Goal: Information Seeking & Learning: Learn about a topic

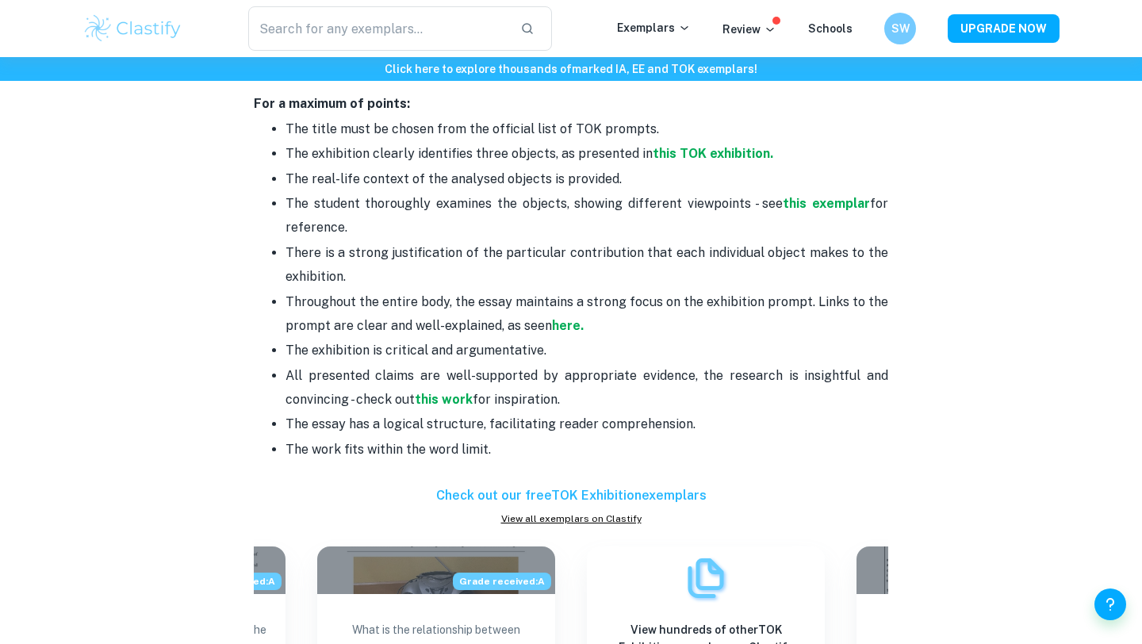
scroll to position [864, 0]
click at [692, 156] on strong "this TOK exhibition." at bounding box center [713, 154] width 121 height 15
click at [806, 205] on strong "this exemplar" at bounding box center [826, 204] width 87 height 15
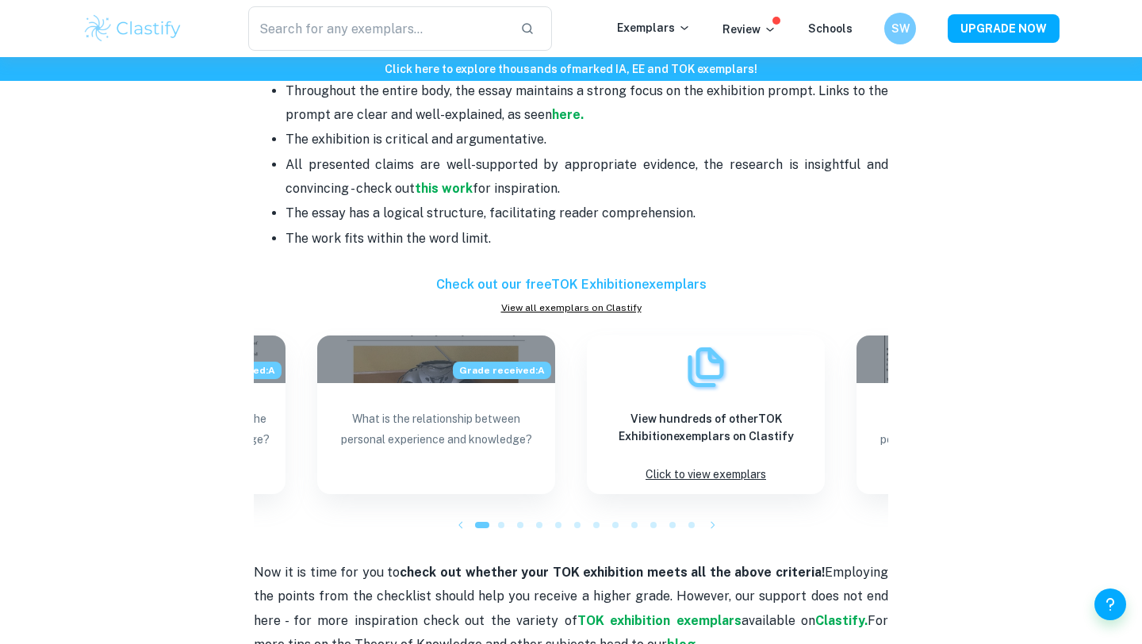
scroll to position [993, 0]
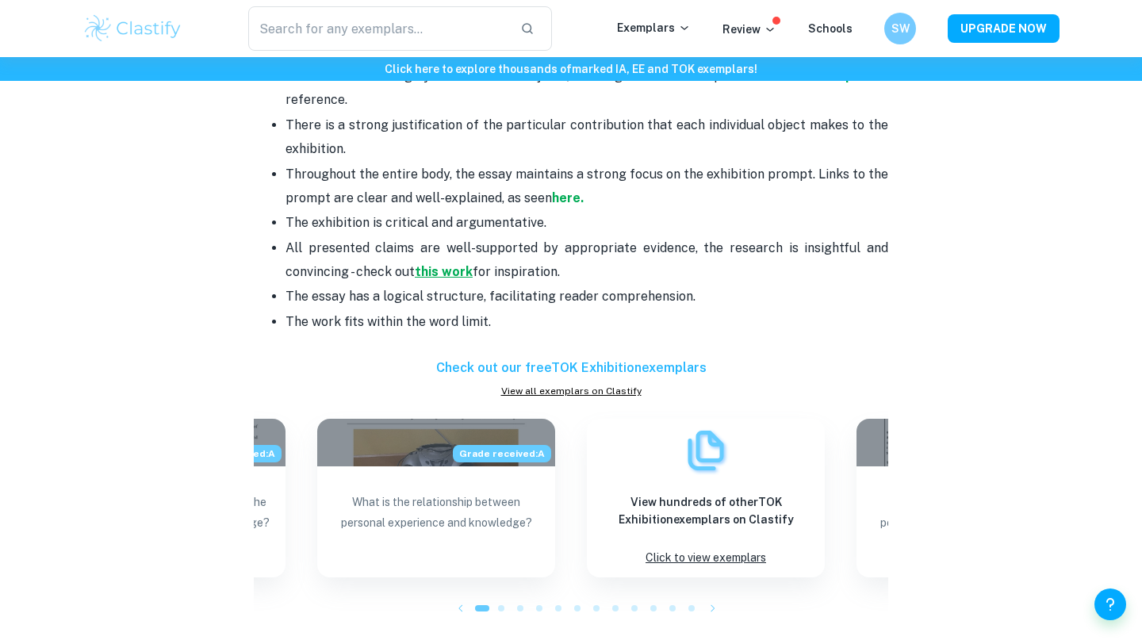
click at [454, 273] on strong "this work" at bounding box center [444, 271] width 58 height 15
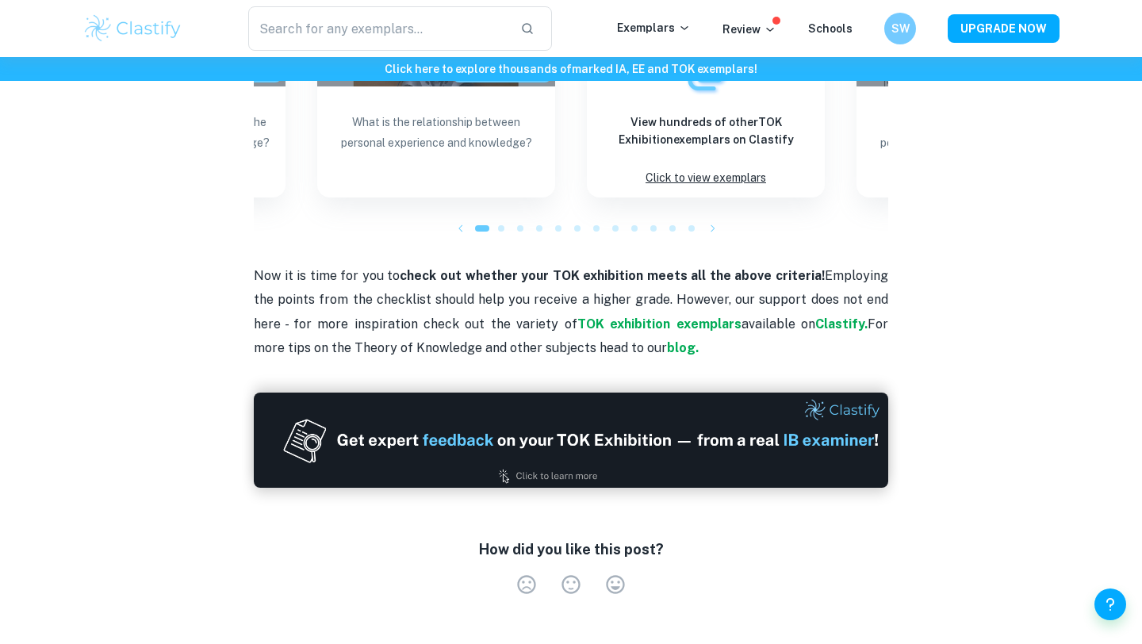
scroll to position [1375, 0]
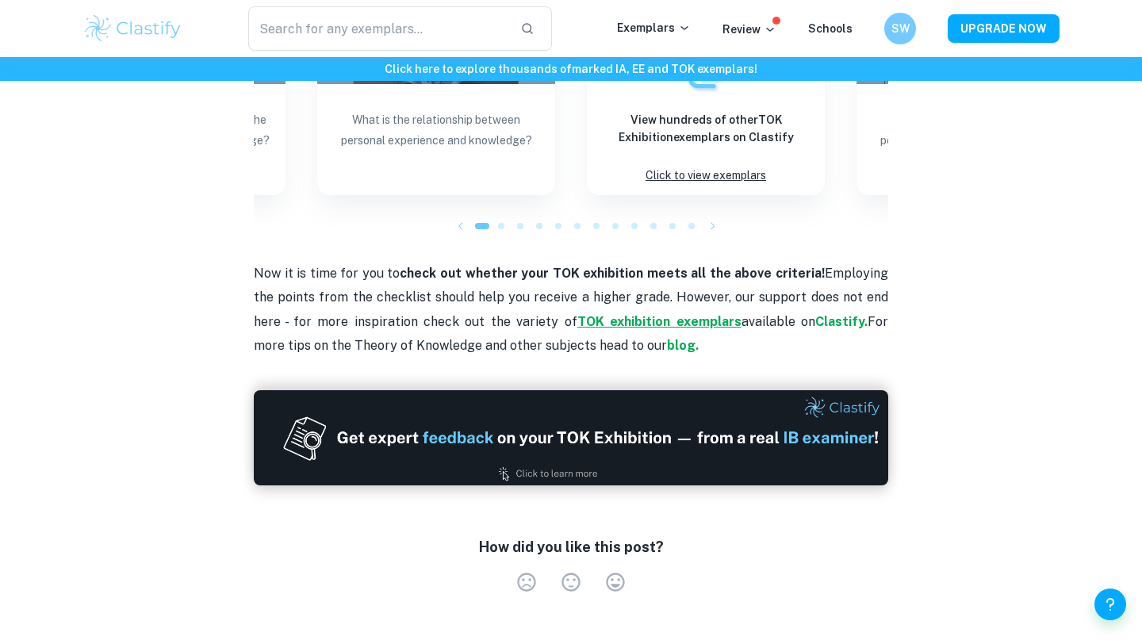
click at [625, 322] on strong "TOK exhibition exemplars" at bounding box center [659, 321] width 164 height 15
click at [667, 343] on strong "blog." at bounding box center [683, 345] width 32 height 15
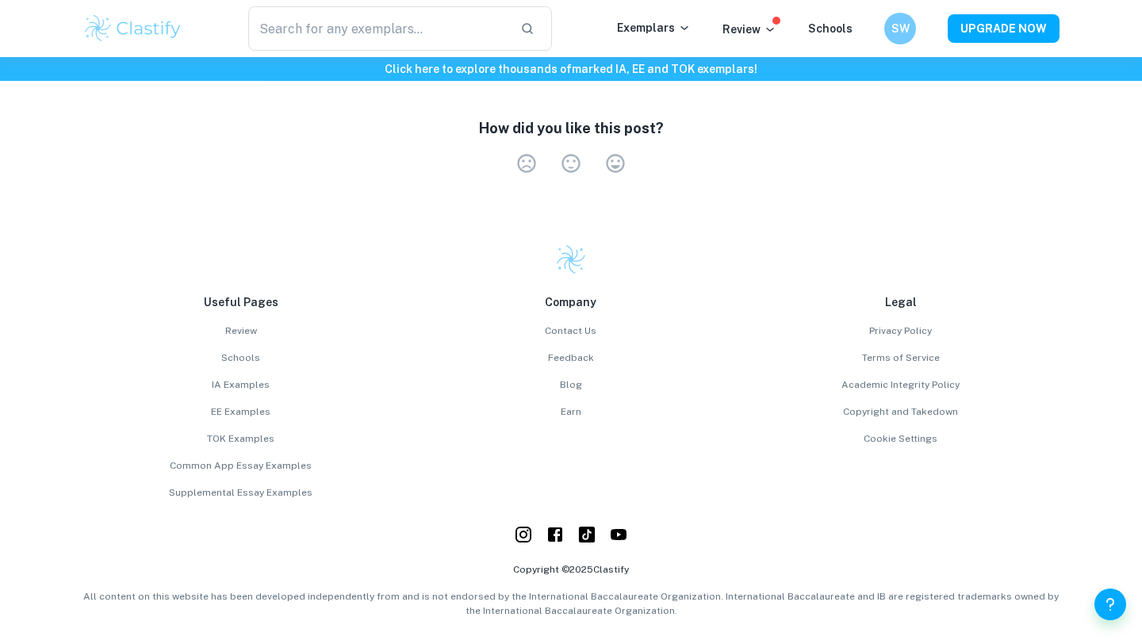
scroll to position [1798, 0]
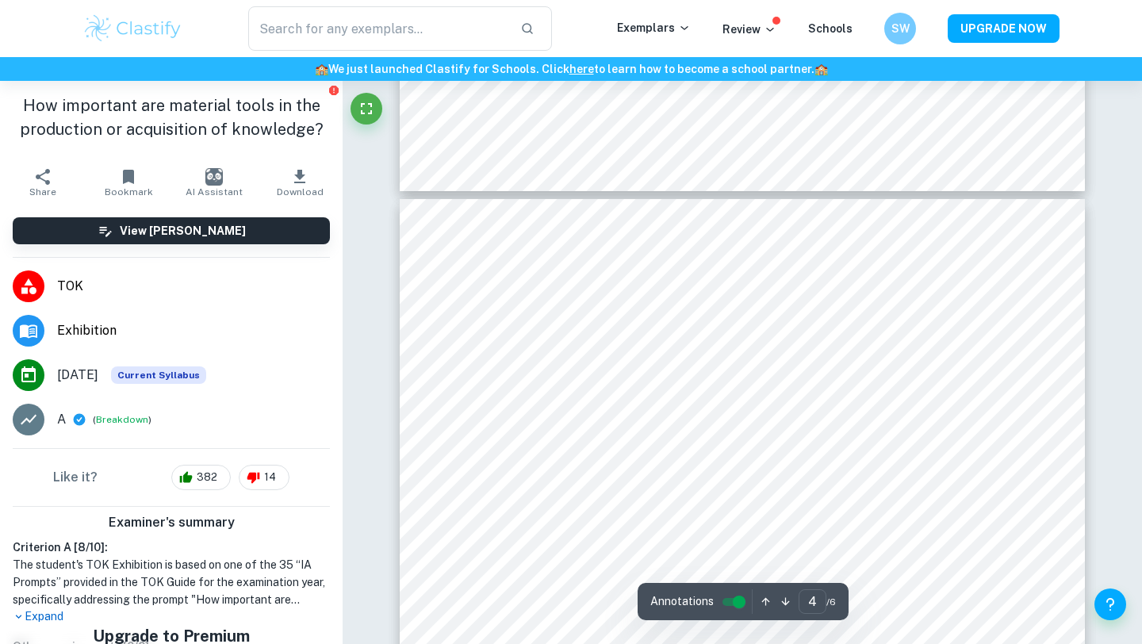
scroll to position [3095, 0]
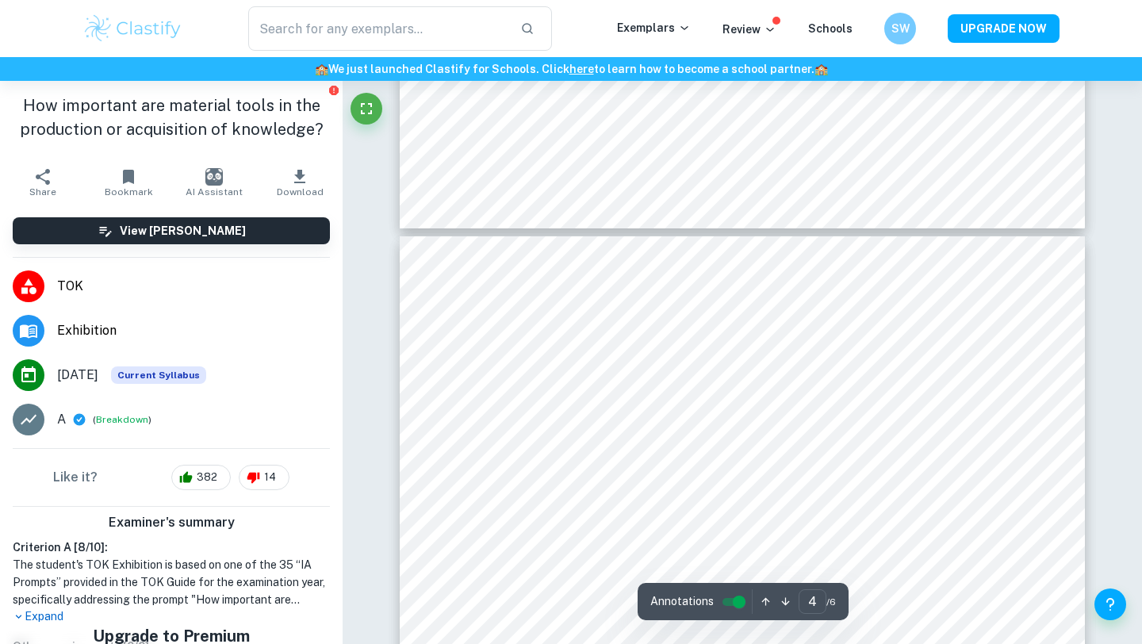
type input "5"
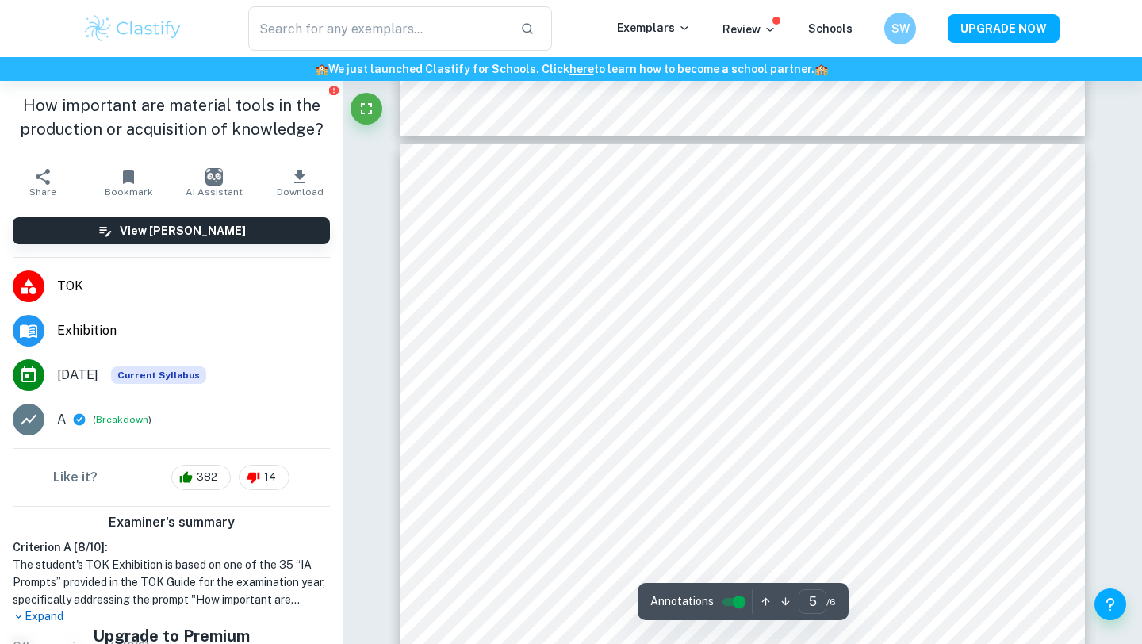
scroll to position [3921, 0]
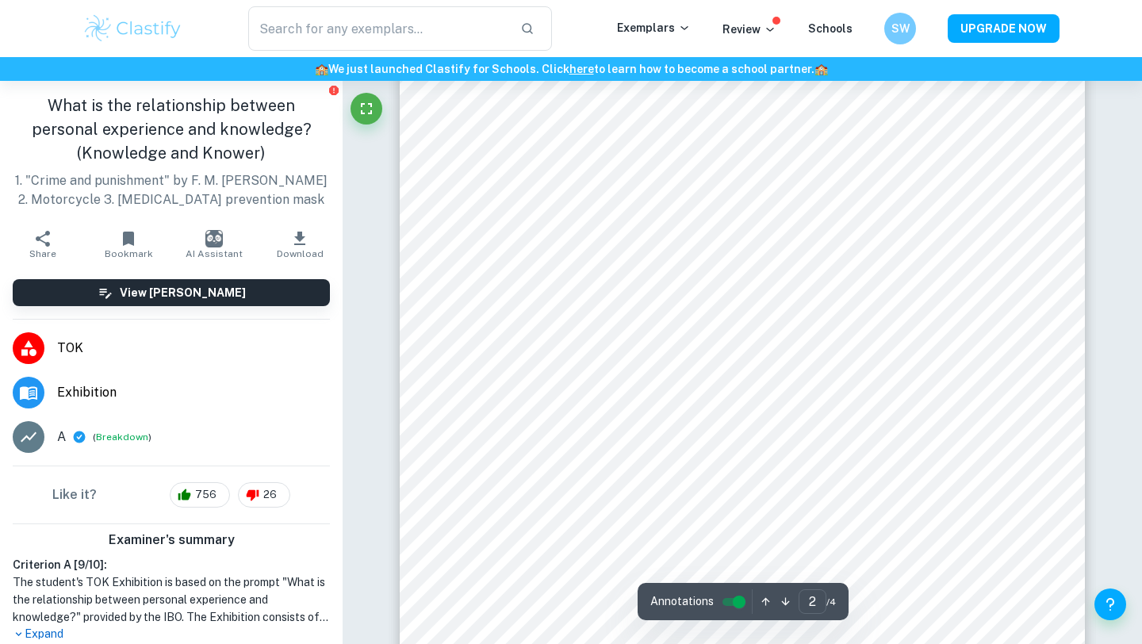
scroll to position [1290, 0]
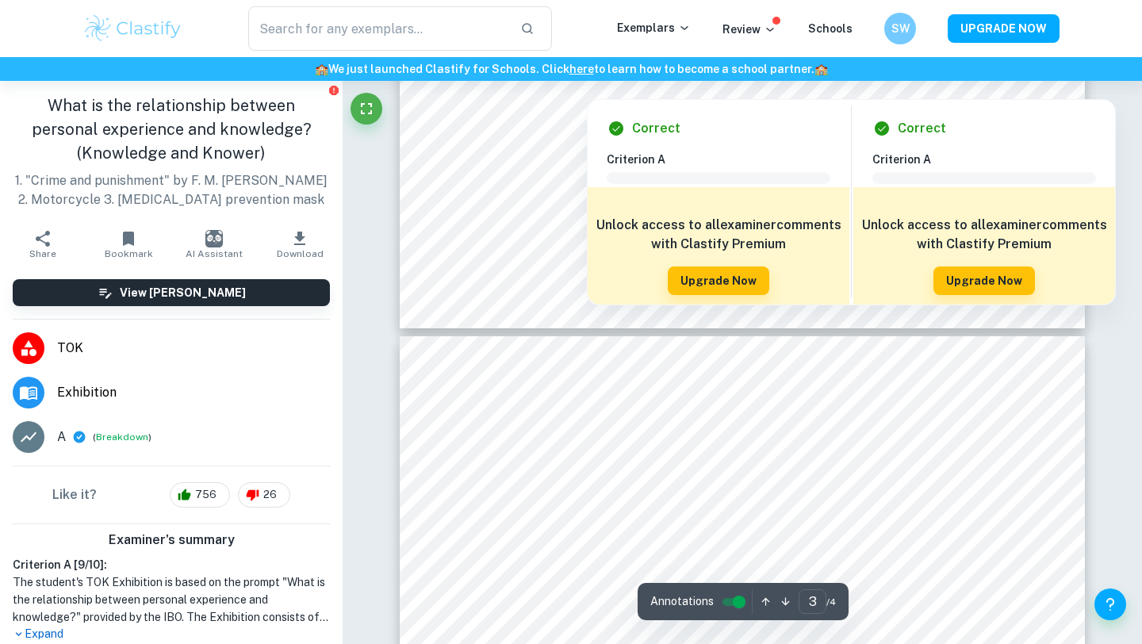
type input "4"
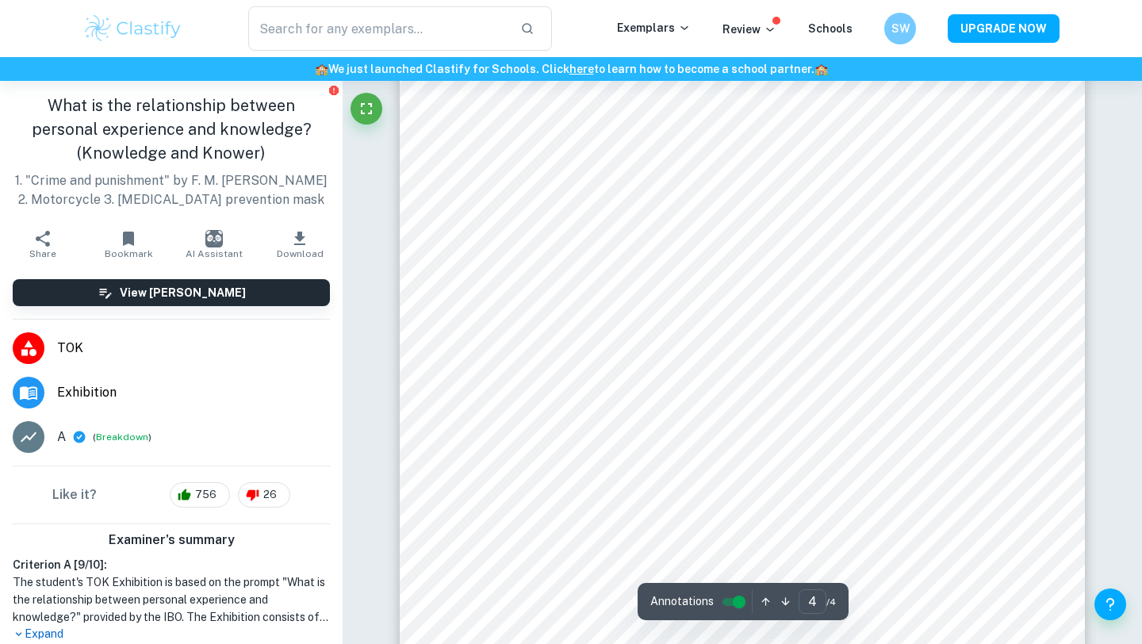
scroll to position [3195, 0]
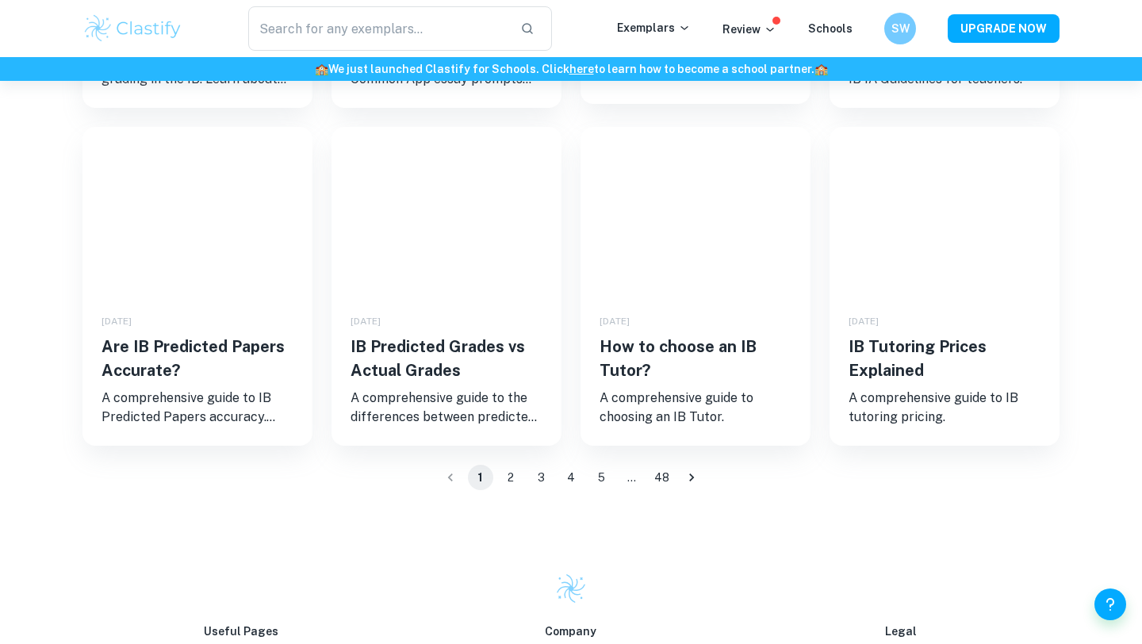
scroll to position [1232, 0]
